Goal: Ask a question

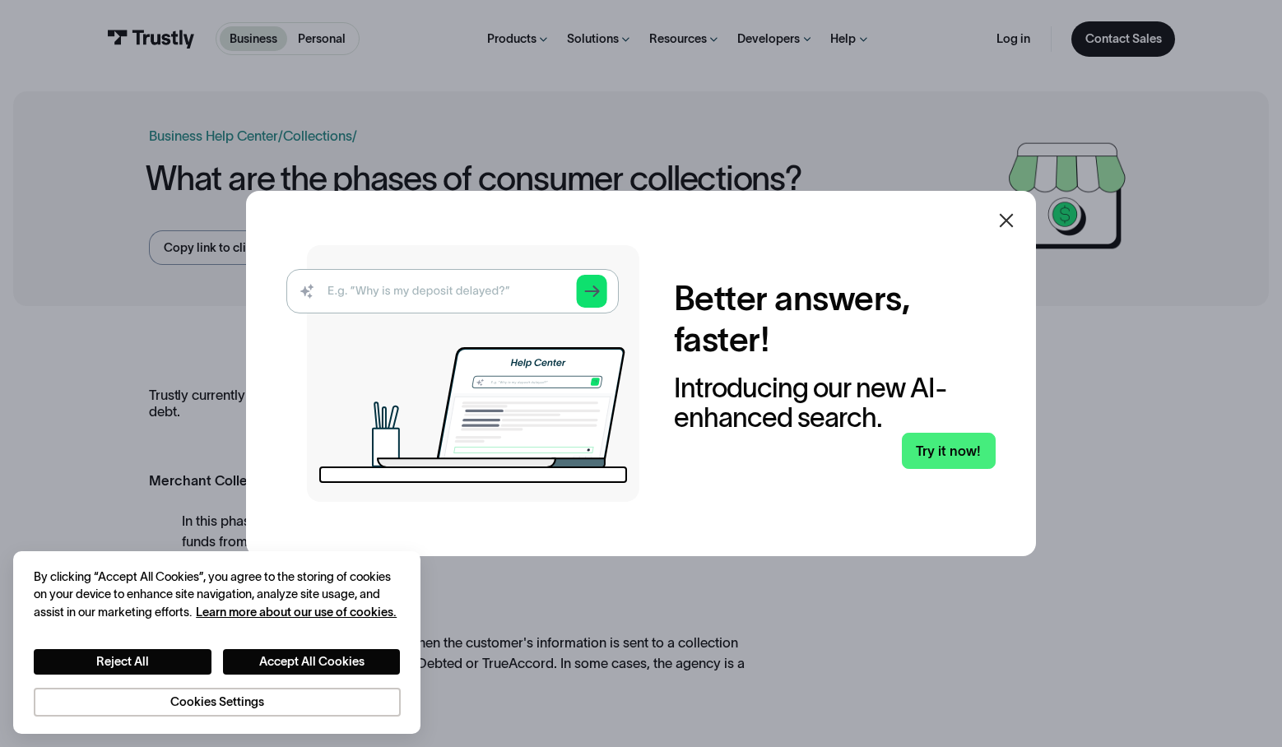
click at [1010, 225] on icon at bounding box center [1006, 221] width 20 height 20
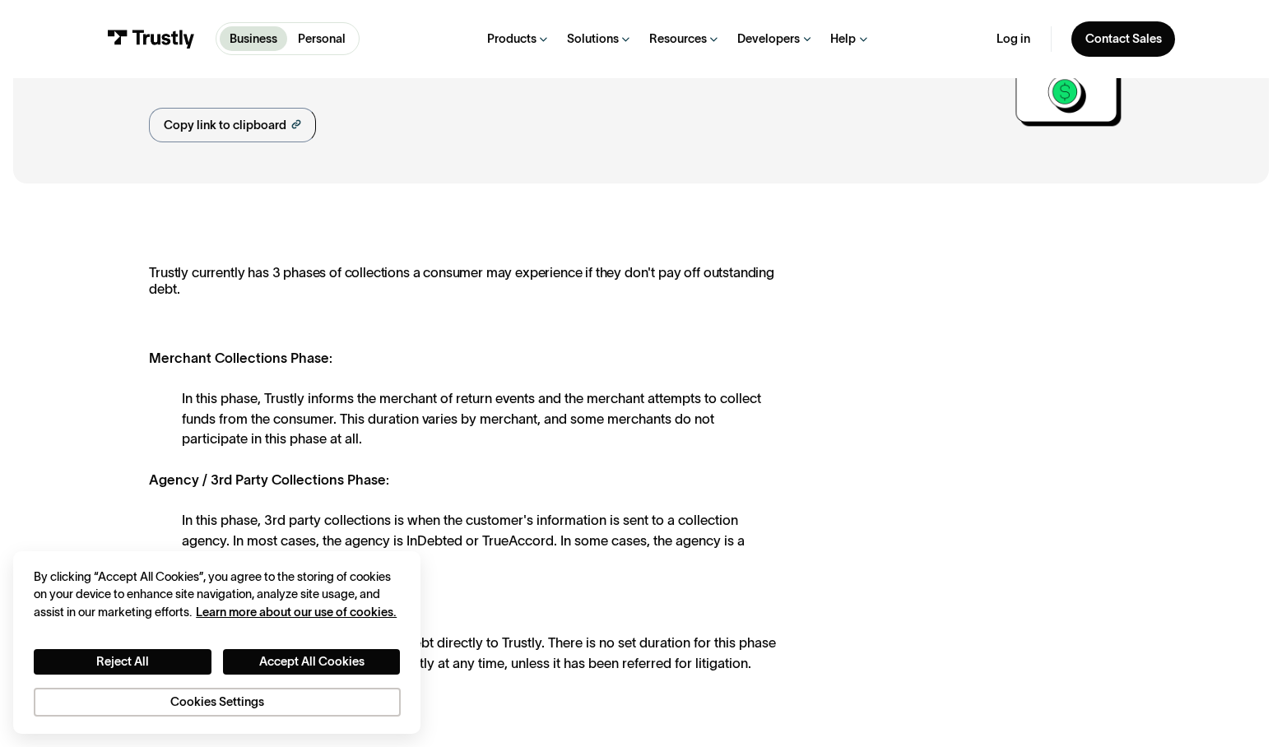
scroll to position [95, 0]
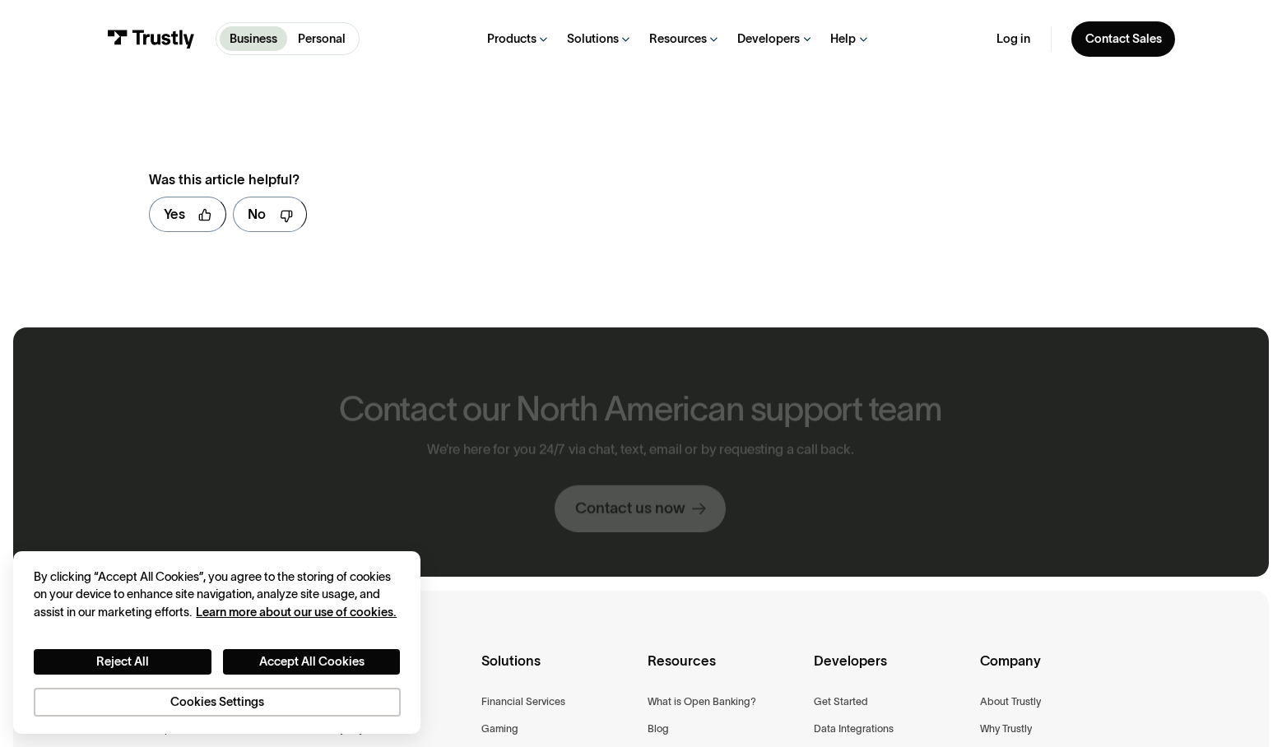
scroll to position [870, 0]
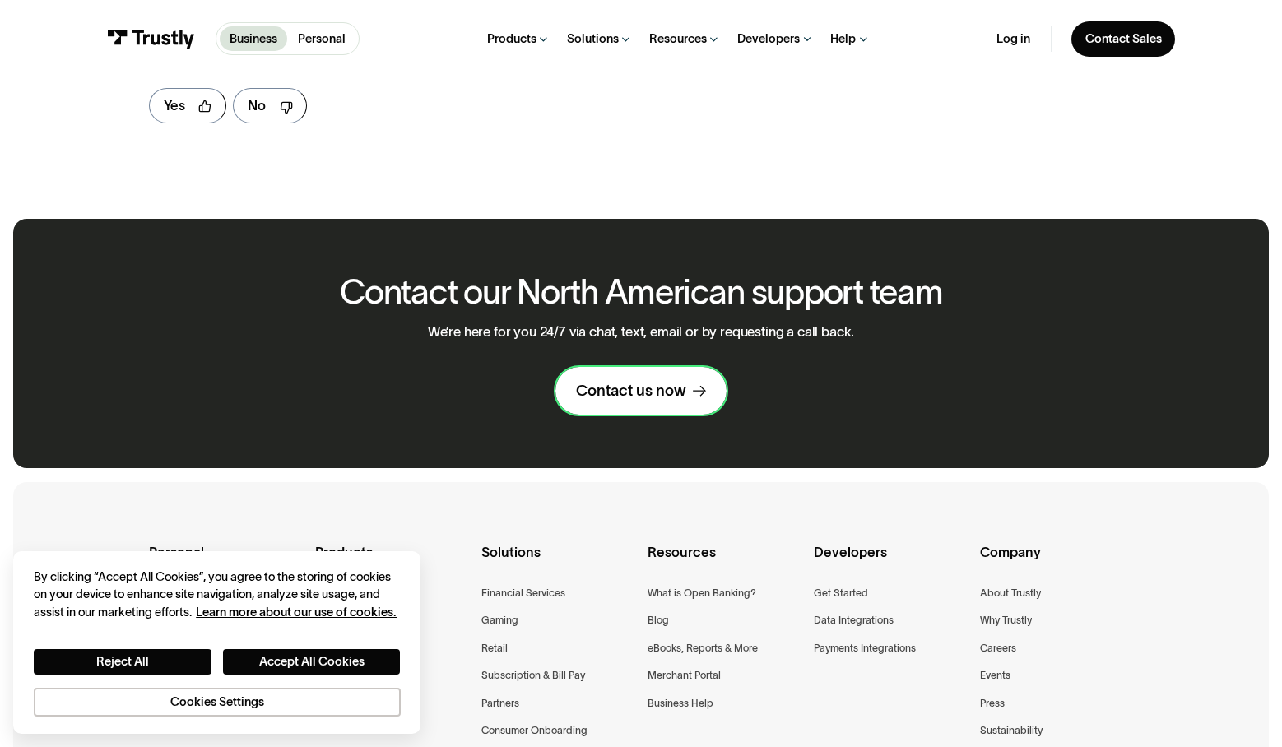
click at [628, 381] on div "Contact us now" at bounding box center [631, 391] width 110 height 20
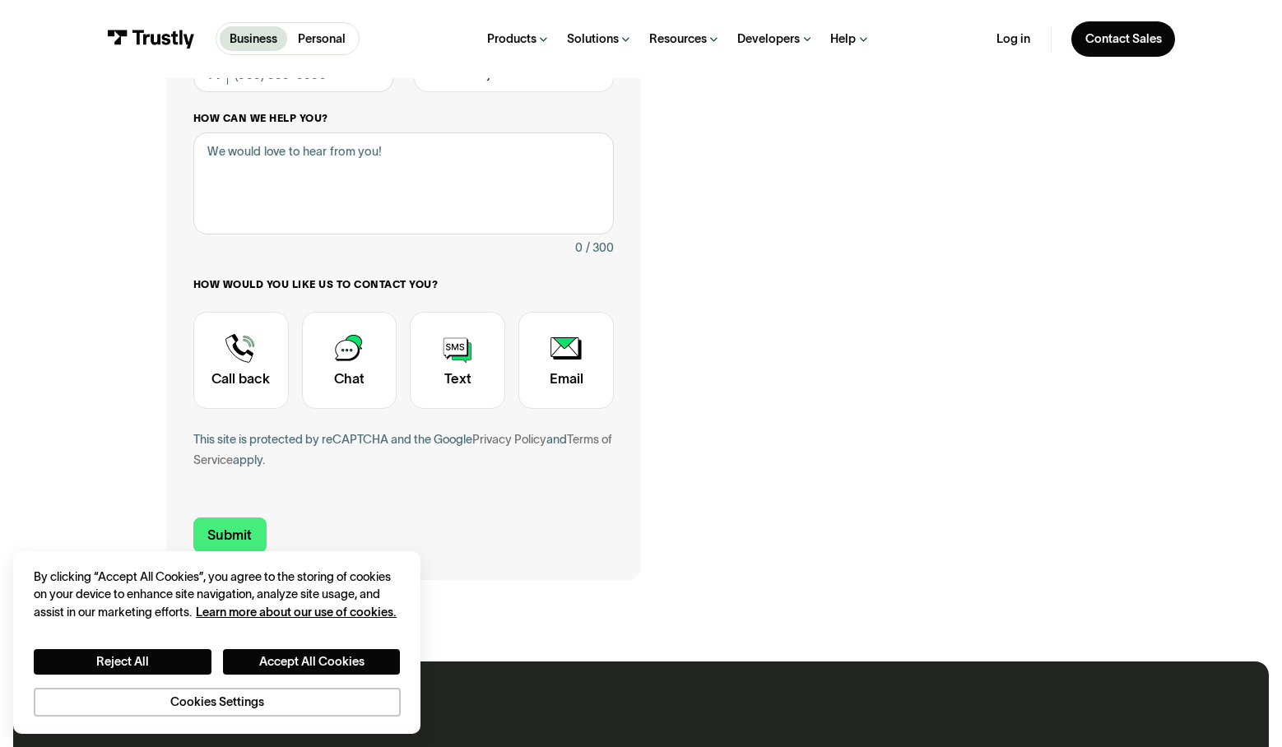
scroll to position [343, 0]
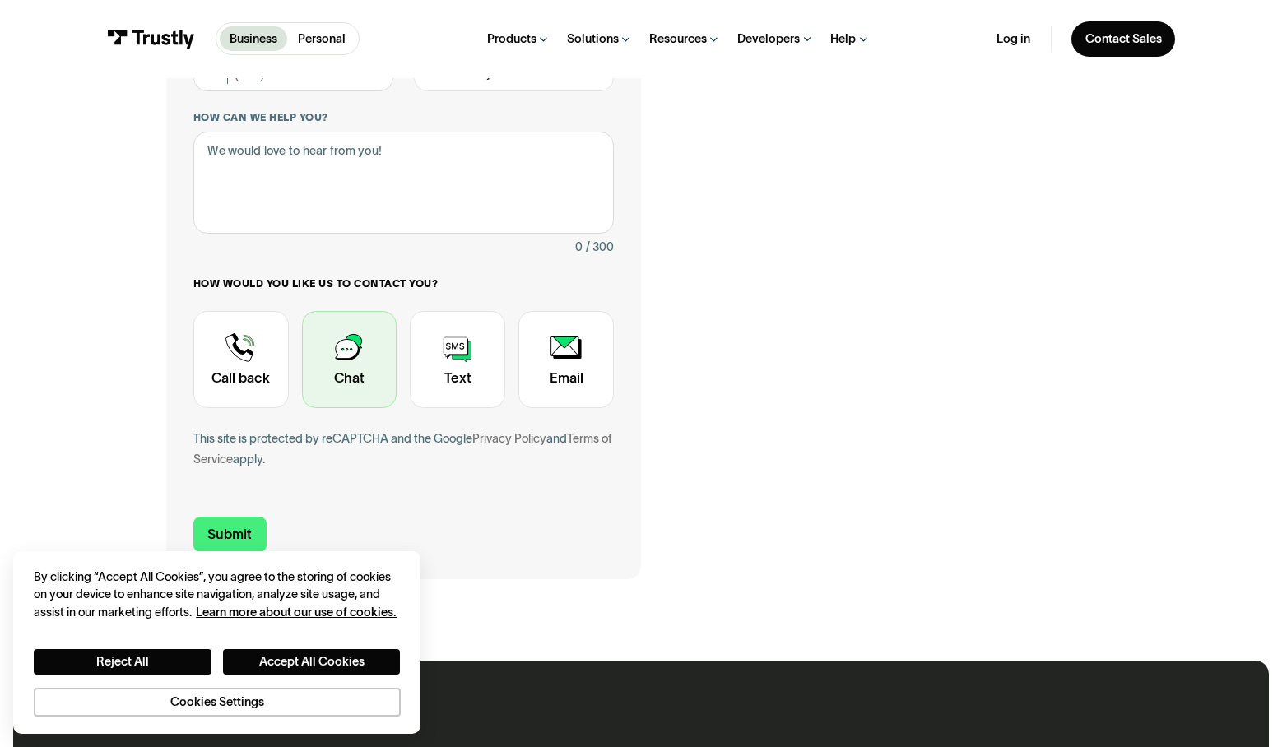
click at [347, 360] on div "Contact Trustly Support" at bounding box center [349, 359] width 95 height 97
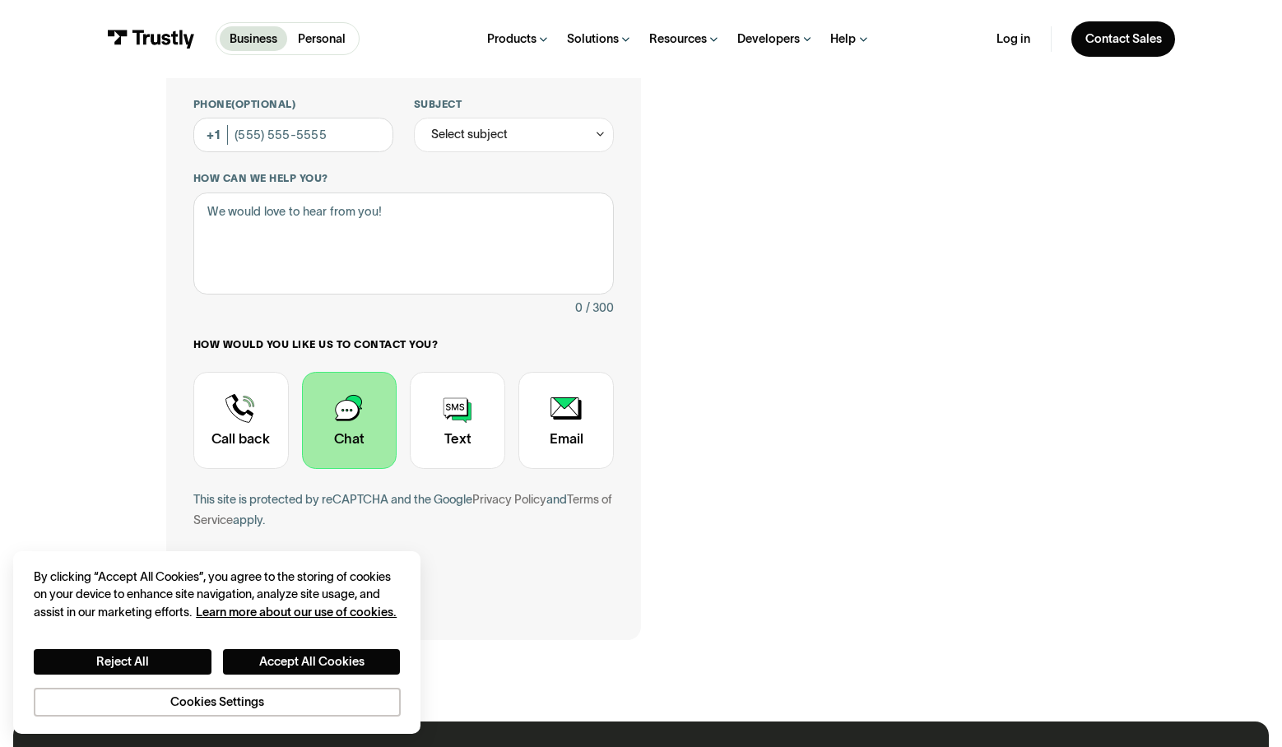
scroll to position [85, 0]
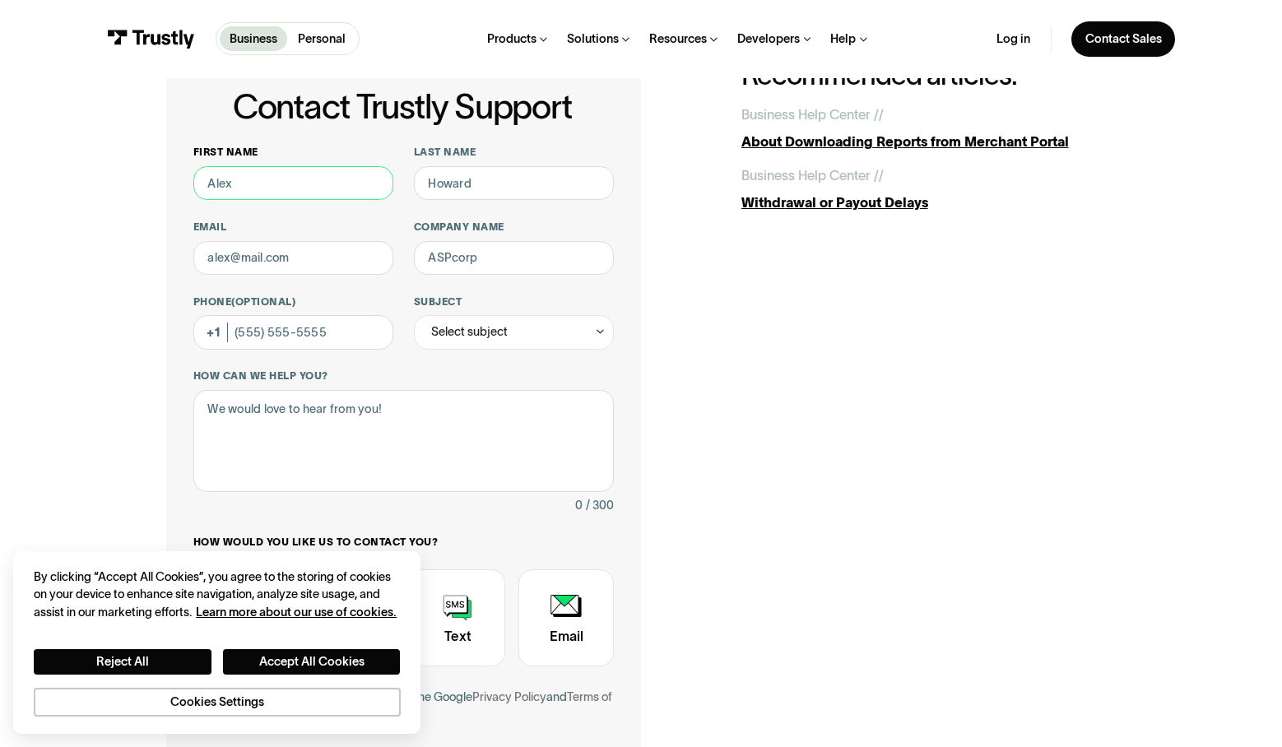
click at [280, 183] on input "First name" at bounding box center [293, 183] width 200 height 34
type input "[PERSON_NAME]"
type input "[EMAIL_ADDRESS][DOMAIN_NAME]"
type input "[PHONE_NUMBER]"
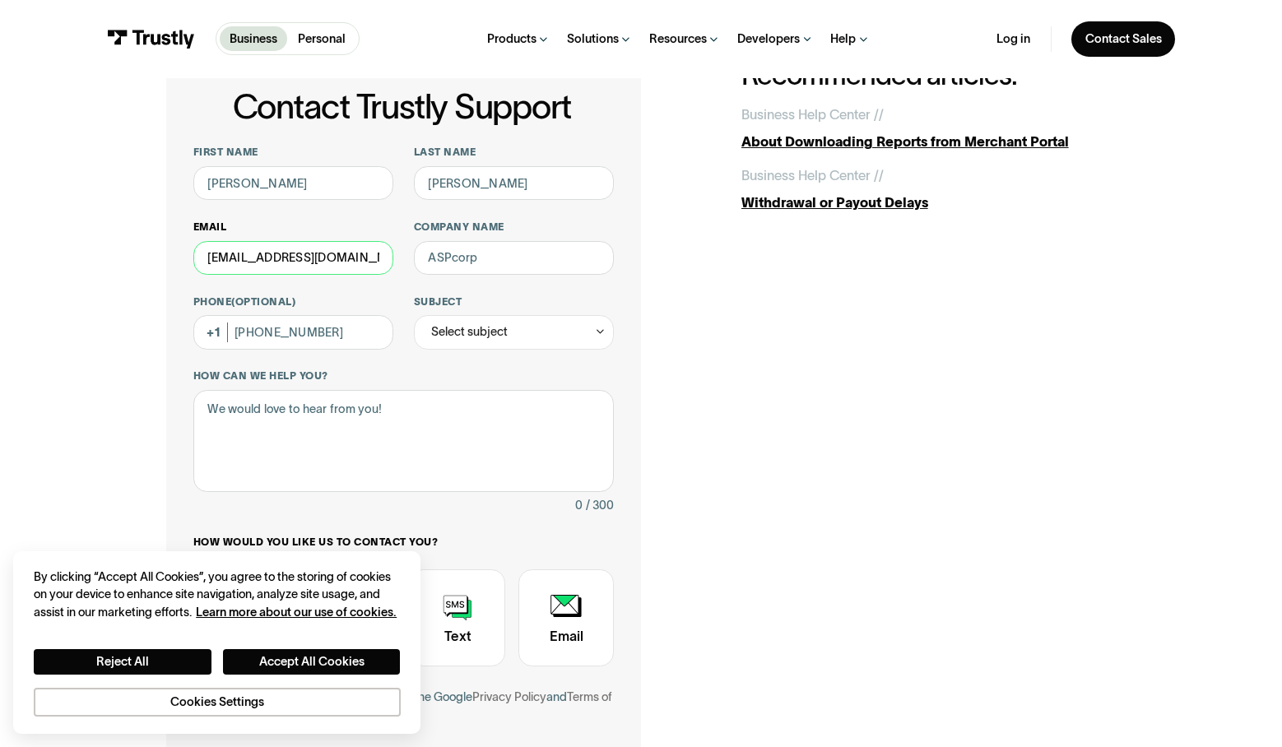
click at [290, 253] on input "[EMAIL_ADDRESS][DOMAIN_NAME]" at bounding box center [293, 258] width 200 height 34
type input "[EMAIL_ADDRESS][DOMAIN_NAME]"
click at [496, 336] on div "Select subject" at bounding box center [469, 332] width 77 height 21
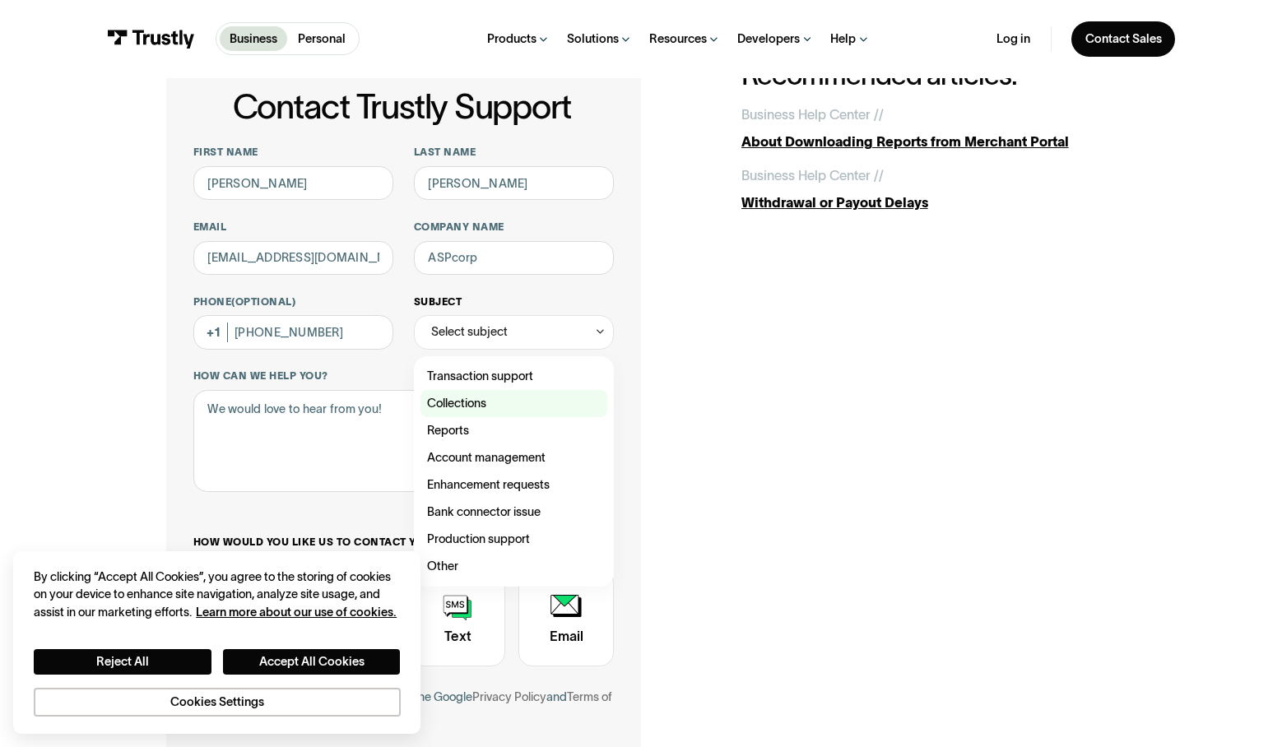
click at [479, 400] on div "Contact Trustly Support" at bounding box center [513, 403] width 187 height 27
type input "**********"
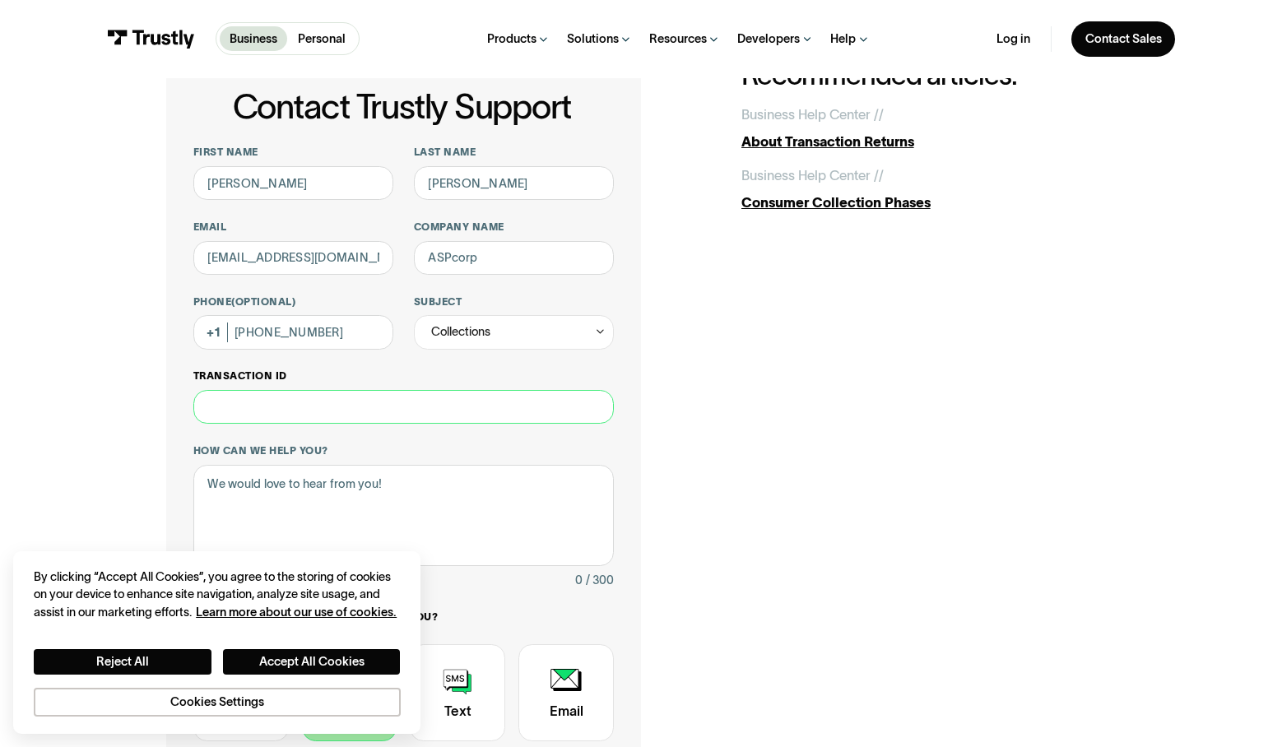
click at [459, 399] on input "Transaction ID" at bounding box center [403, 407] width 420 height 34
click at [390, 485] on textarea "How can we help you?" at bounding box center [403, 516] width 420 height 102
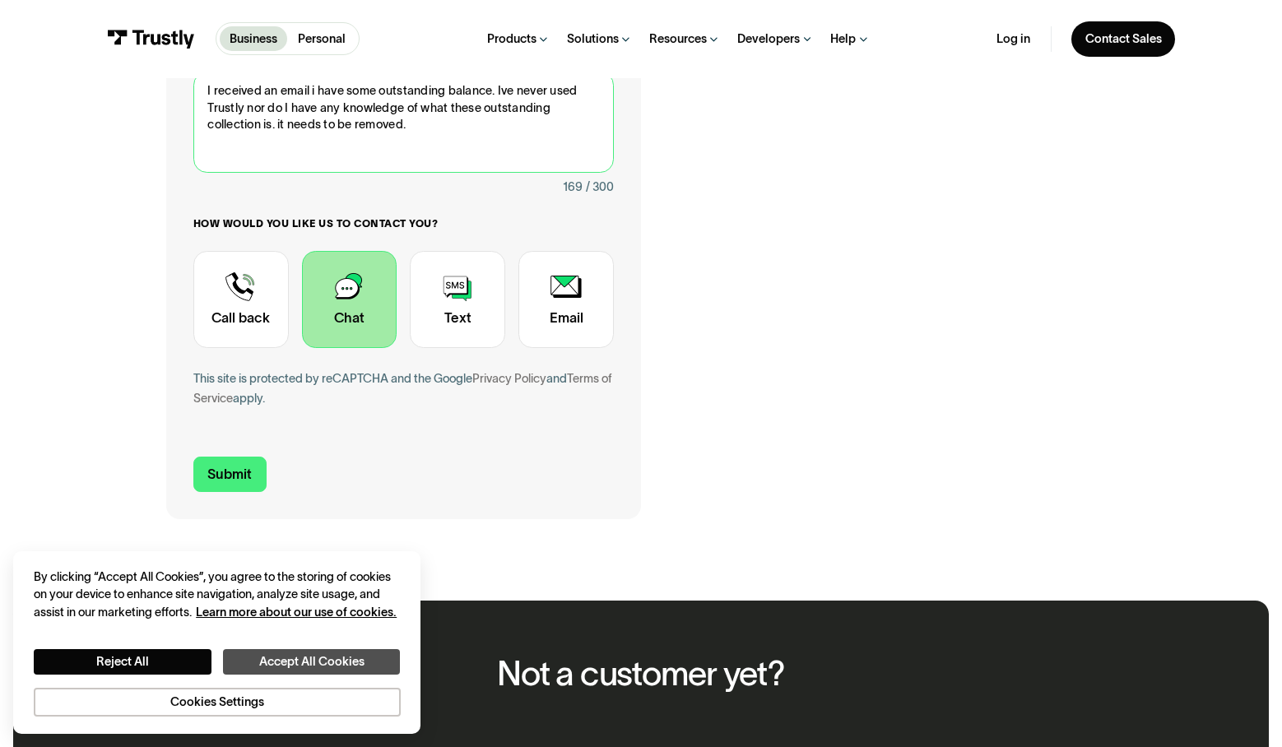
scroll to position [492, 0]
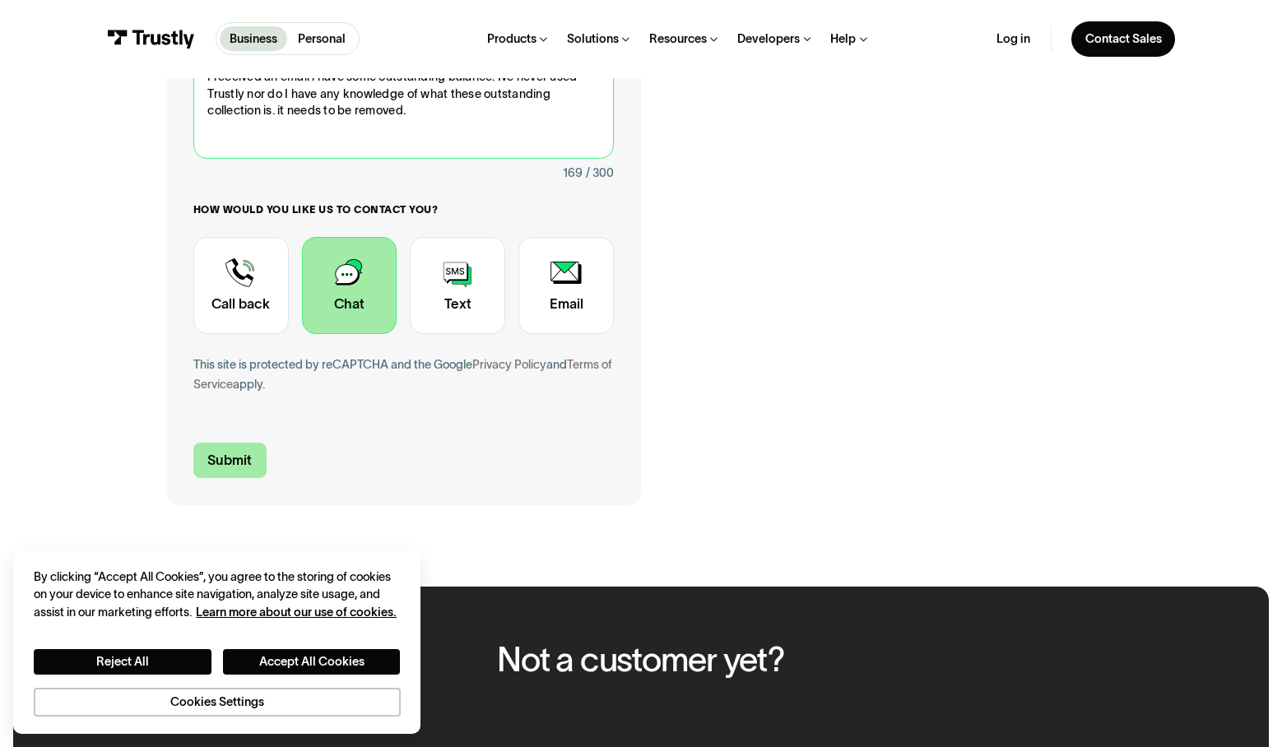
type textarea "I received an email i have some outstanding balance. Ive never used Trustly nor…"
click at [239, 466] on input "Submit" at bounding box center [229, 460] width 73 height 35
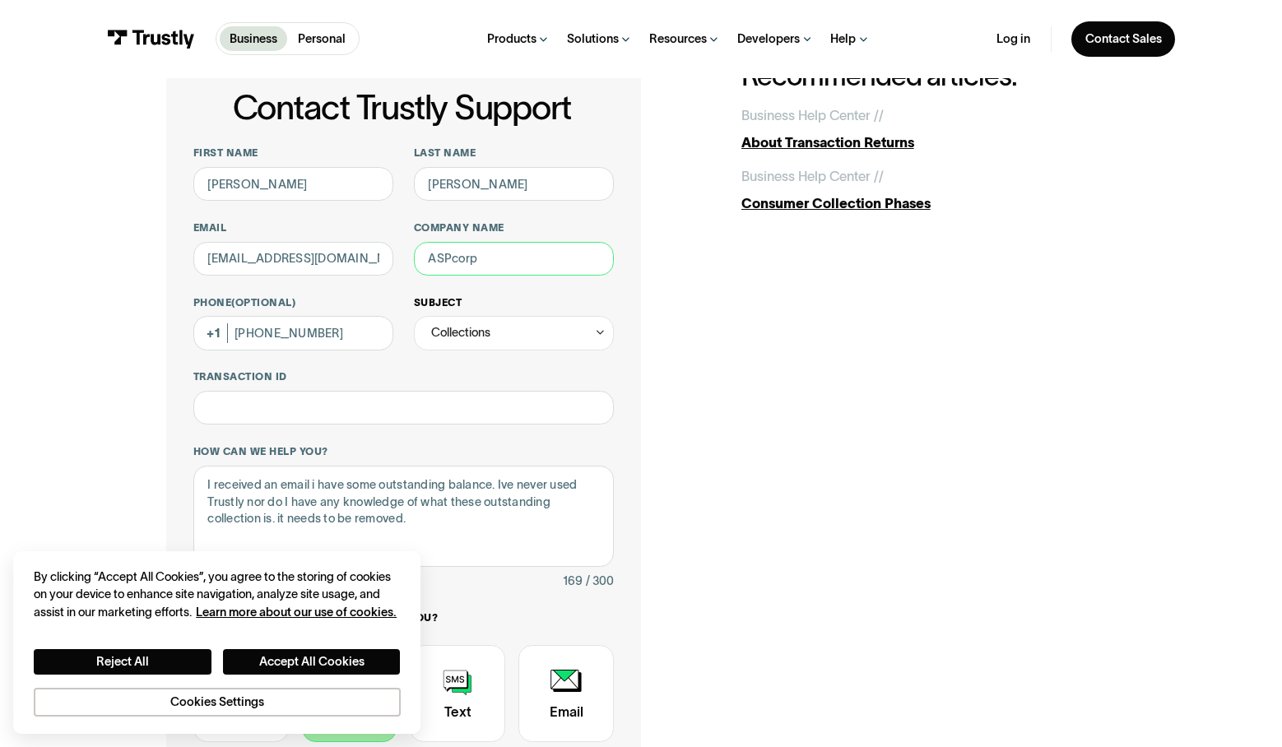
scroll to position [0, 0]
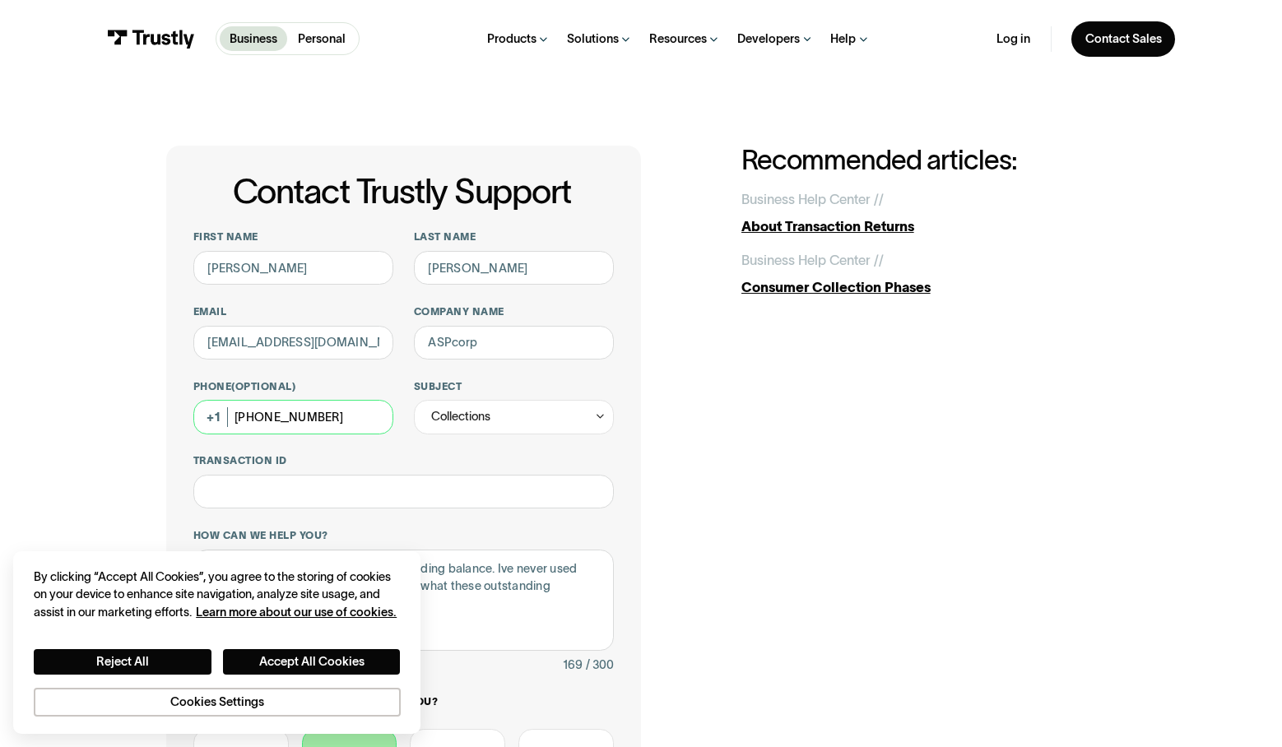
drag, startPoint x: 362, startPoint y: 413, endPoint x: 189, endPoint y: 401, distance: 173.2
click at [189, 401] on div "**********" at bounding box center [403, 572] width 475 height 852
click at [469, 348] on input "Company name" at bounding box center [514, 343] width 200 height 34
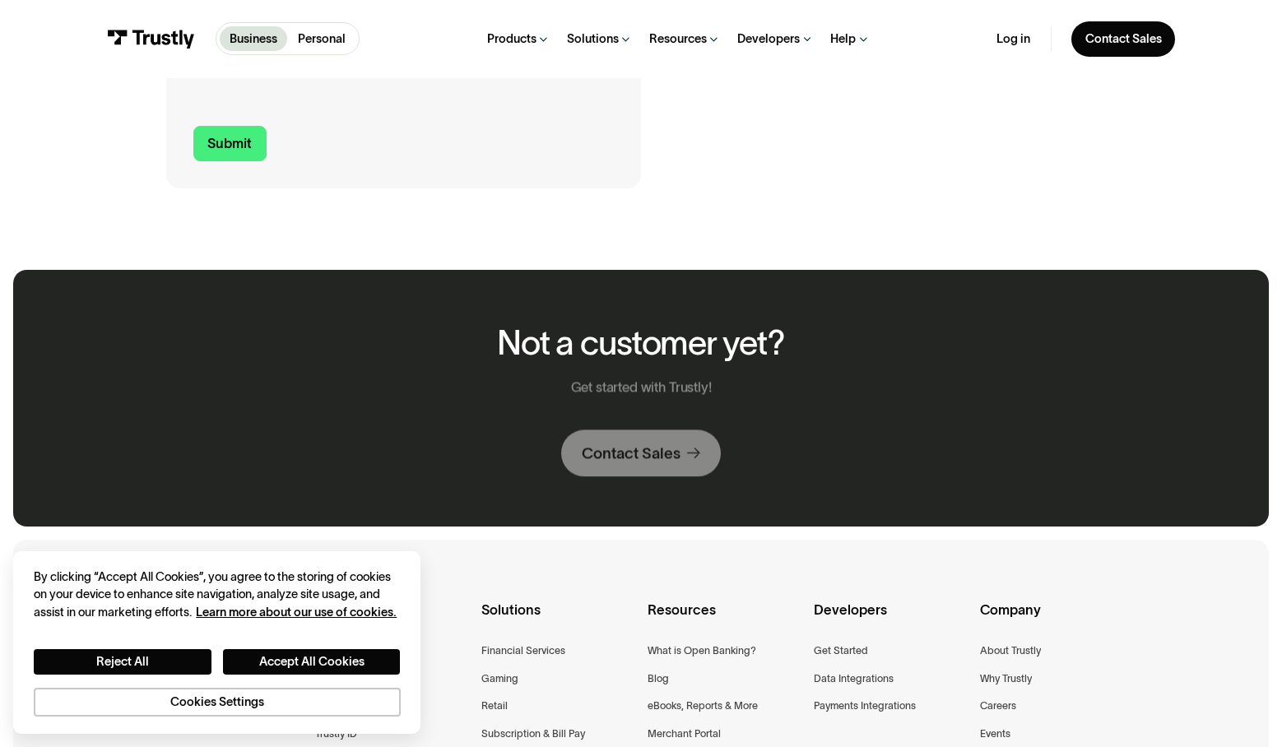
scroll to position [817, 0]
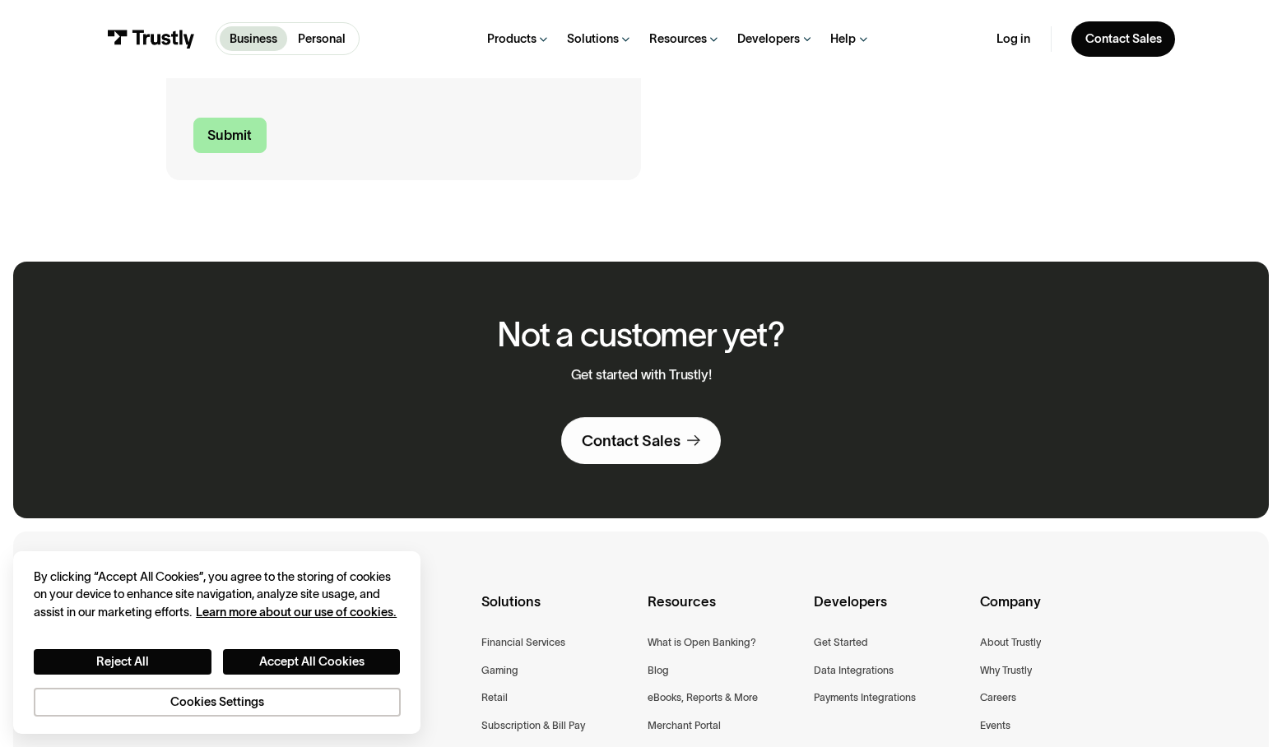
type input "NA"
click at [241, 128] on input "Submit" at bounding box center [229, 135] width 73 height 35
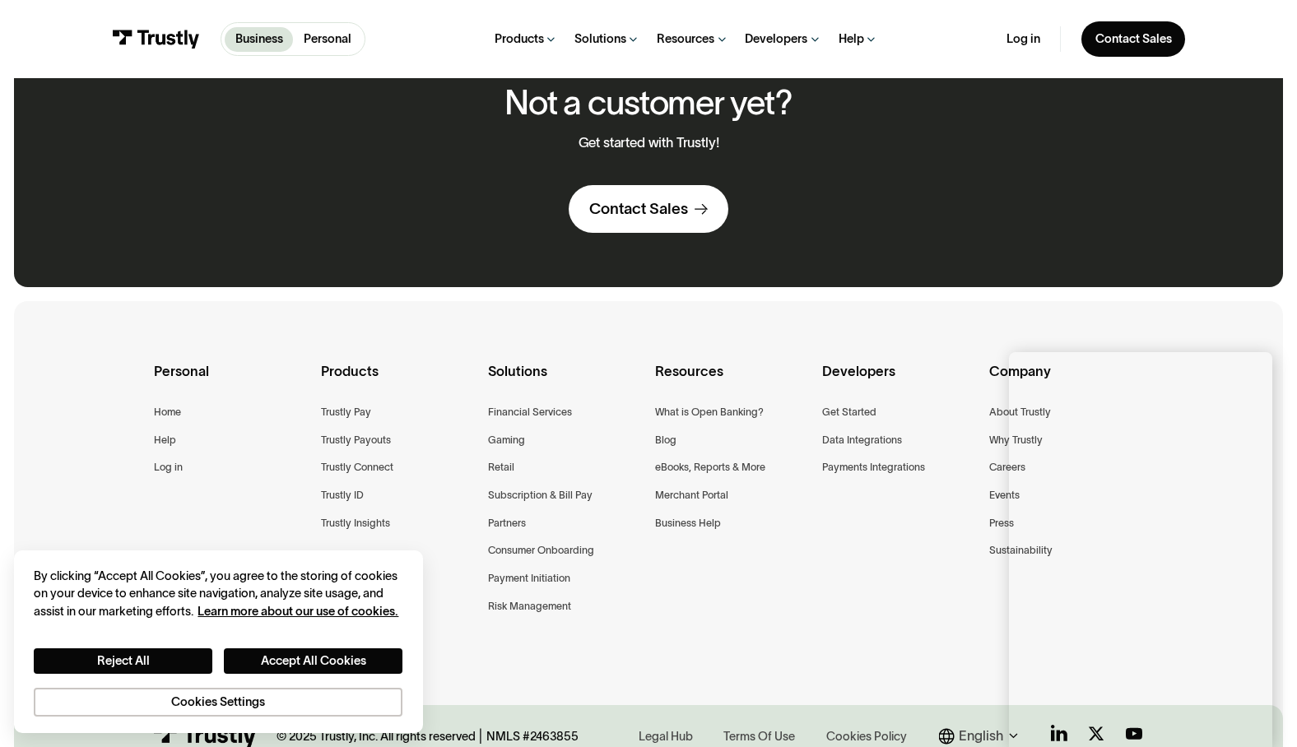
scroll to position [457, 0]
